Goal: Task Accomplishment & Management: Complete application form

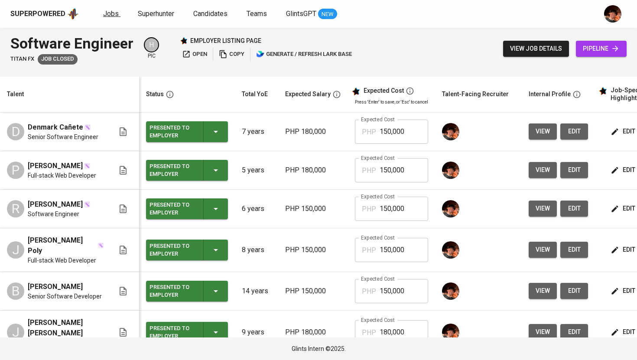
scroll to position [0, 111]
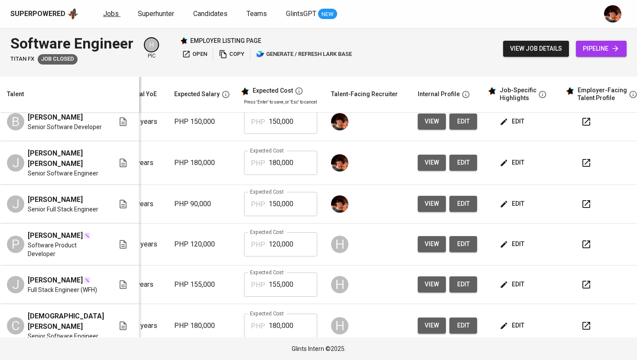
click at [108, 16] on span "Jobs" at bounding box center [111, 14] width 16 height 8
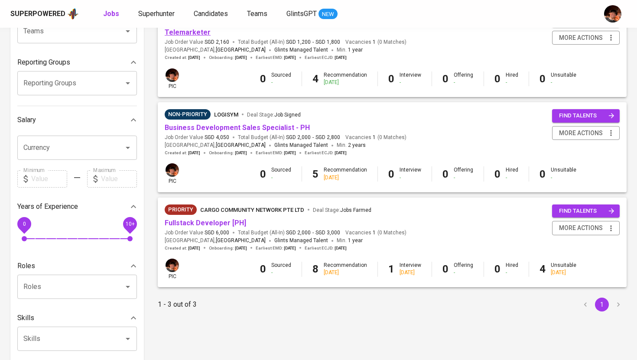
scroll to position [122, 0]
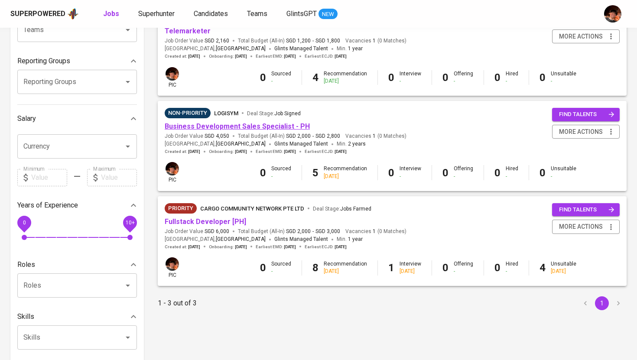
click at [206, 125] on link "Business Development Sales Specialist - PH" at bounding box center [237, 126] width 145 height 8
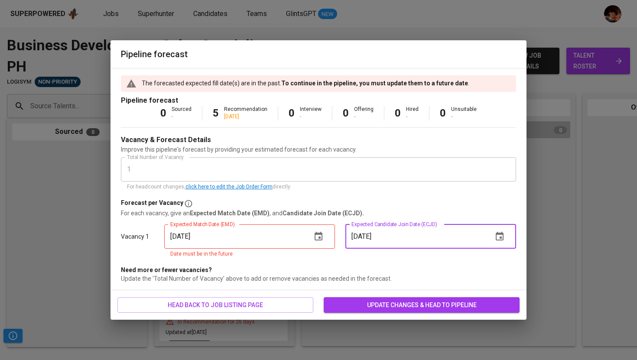
click at [391, 233] on input "[DATE]" at bounding box center [415, 236] width 140 height 24
click at [495, 235] on icon "button" at bounding box center [499, 236] width 10 height 10
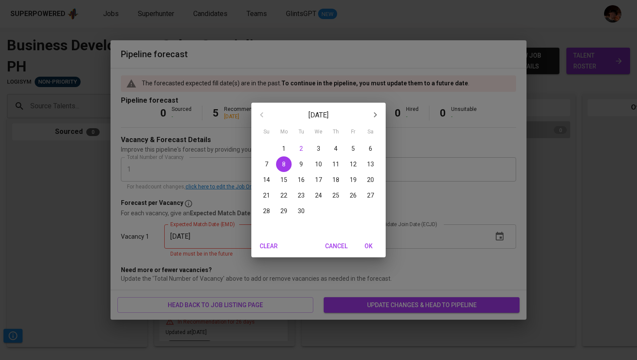
click at [285, 180] on p "15" at bounding box center [283, 179] width 7 height 9
type input "[DATE]"
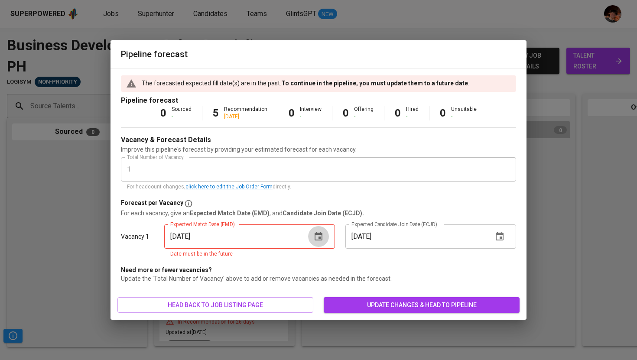
click at [320, 234] on icon "button" at bounding box center [319, 236] width 8 height 9
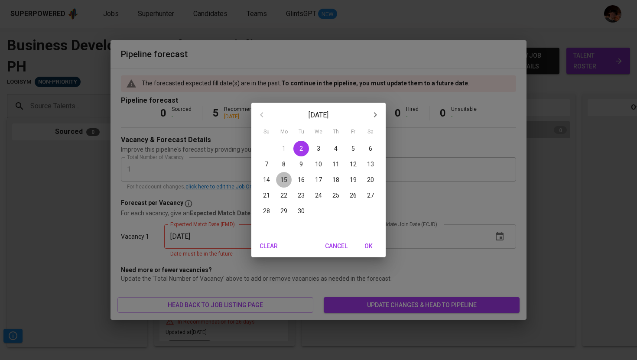
click at [282, 176] on p "15" at bounding box center [283, 179] width 7 height 9
type input "[DATE]"
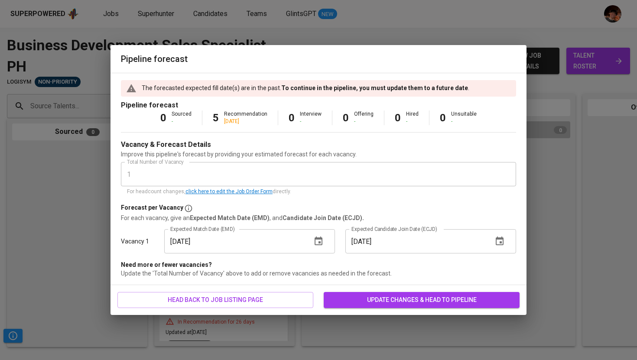
click at [354, 306] on button "update changes & head to pipeline" at bounding box center [422, 300] width 196 height 16
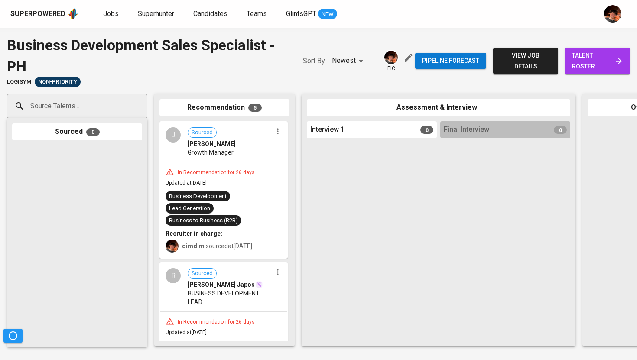
click at [592, 70] on span "talent roster" at bounding box center [597, 60] width 51 height 21
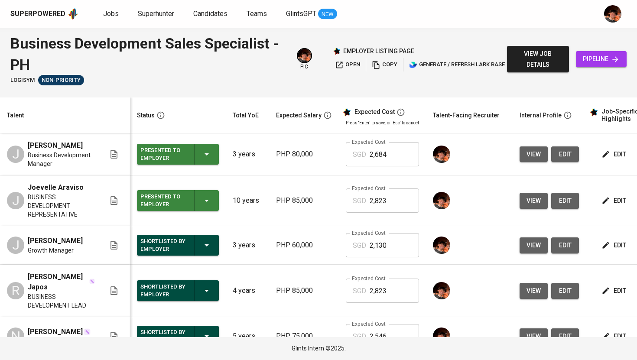
scroll to position [34, 0]
